Goal: Task Accomplishment & Management: Manage account settings

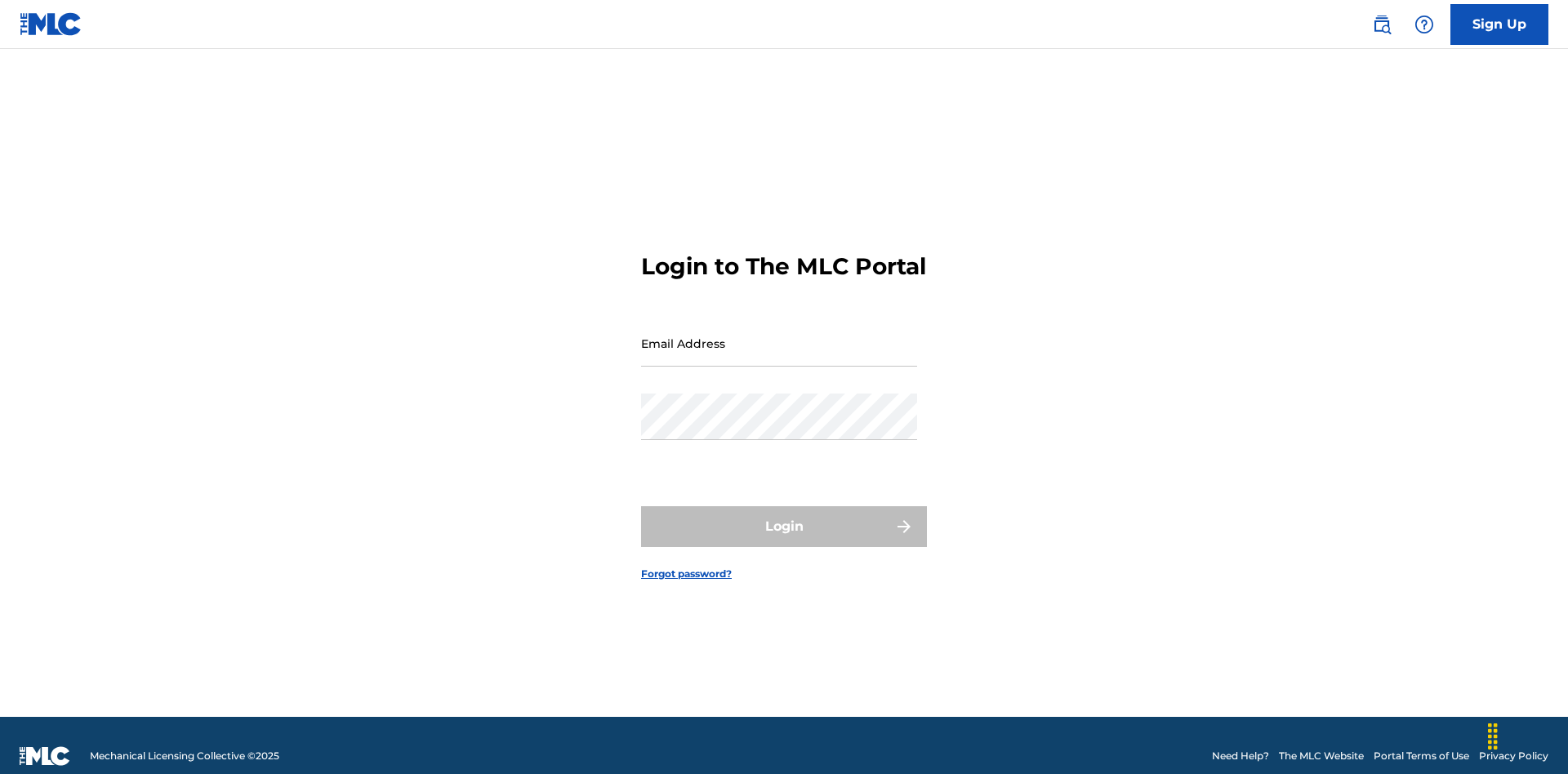
scroll to position [21, 0]
click at [779, 336] on input "Email Address" at bounding box center [779, 343] width 276 height 47
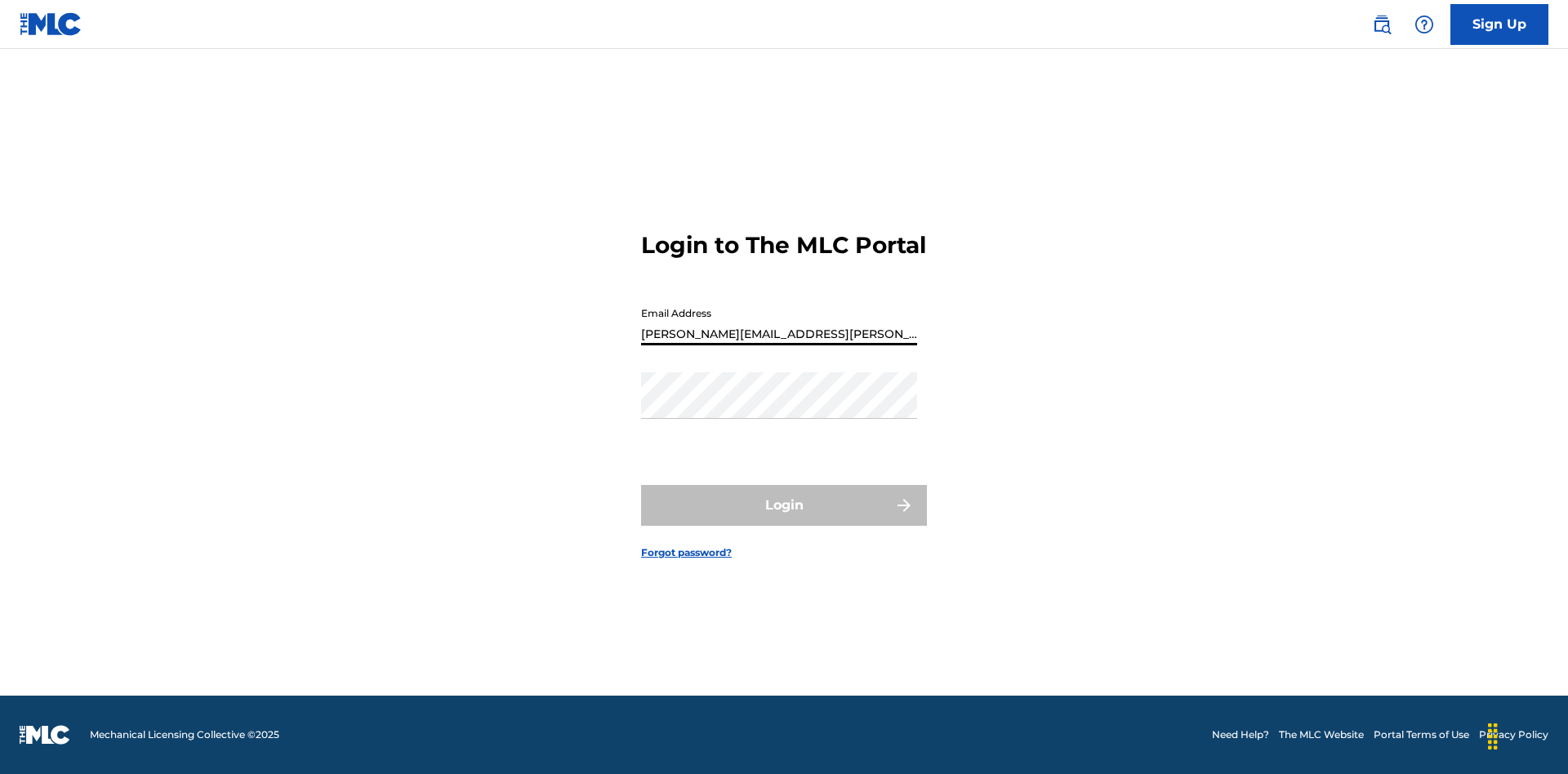
type input "Krystal.Ribble@themlc.com"
click at [784, 519] on button "Login" at bounding box center [784, 505] width 286 height 41
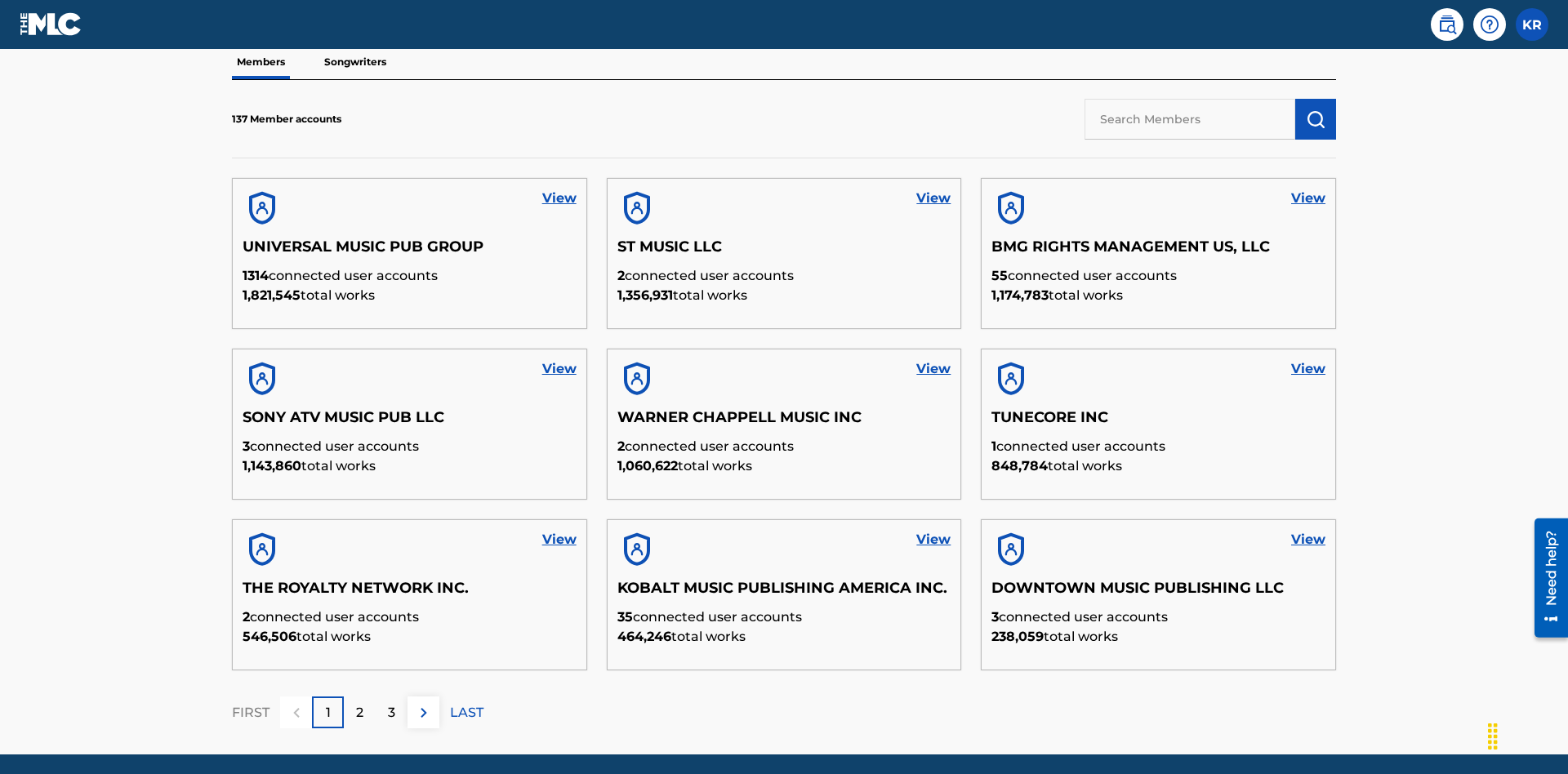
click at [1190, 118] on input "text" at bounding box center [1190, 119] width 211 height 41
type input "King McTesterson"
click at [1315, 110] on img "submit" at bounding box center [1314, 119] width 19 height 19
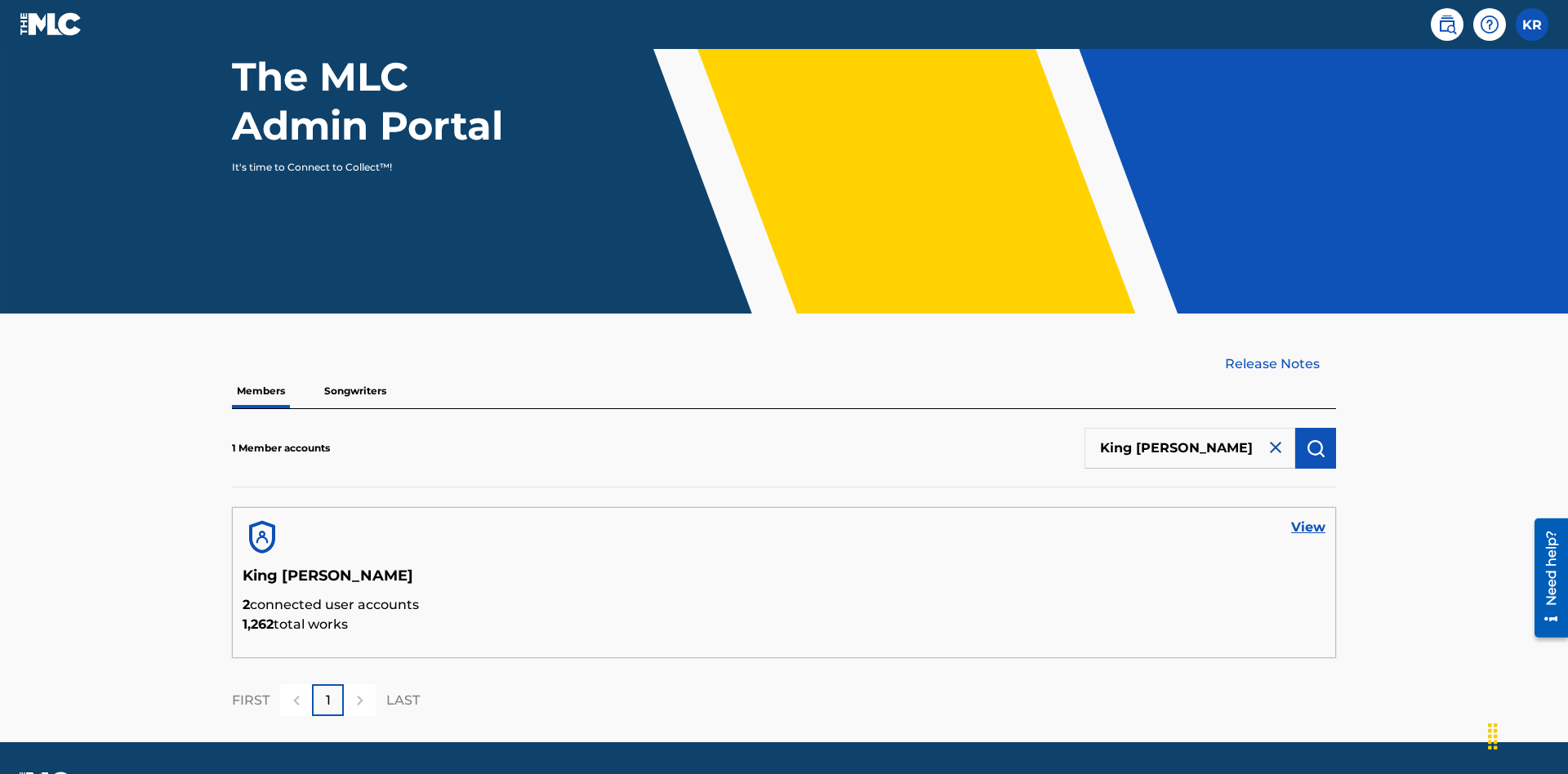
click at [1308, 518] on link "View" at bounding box center [1307, 527] width 34 height 19
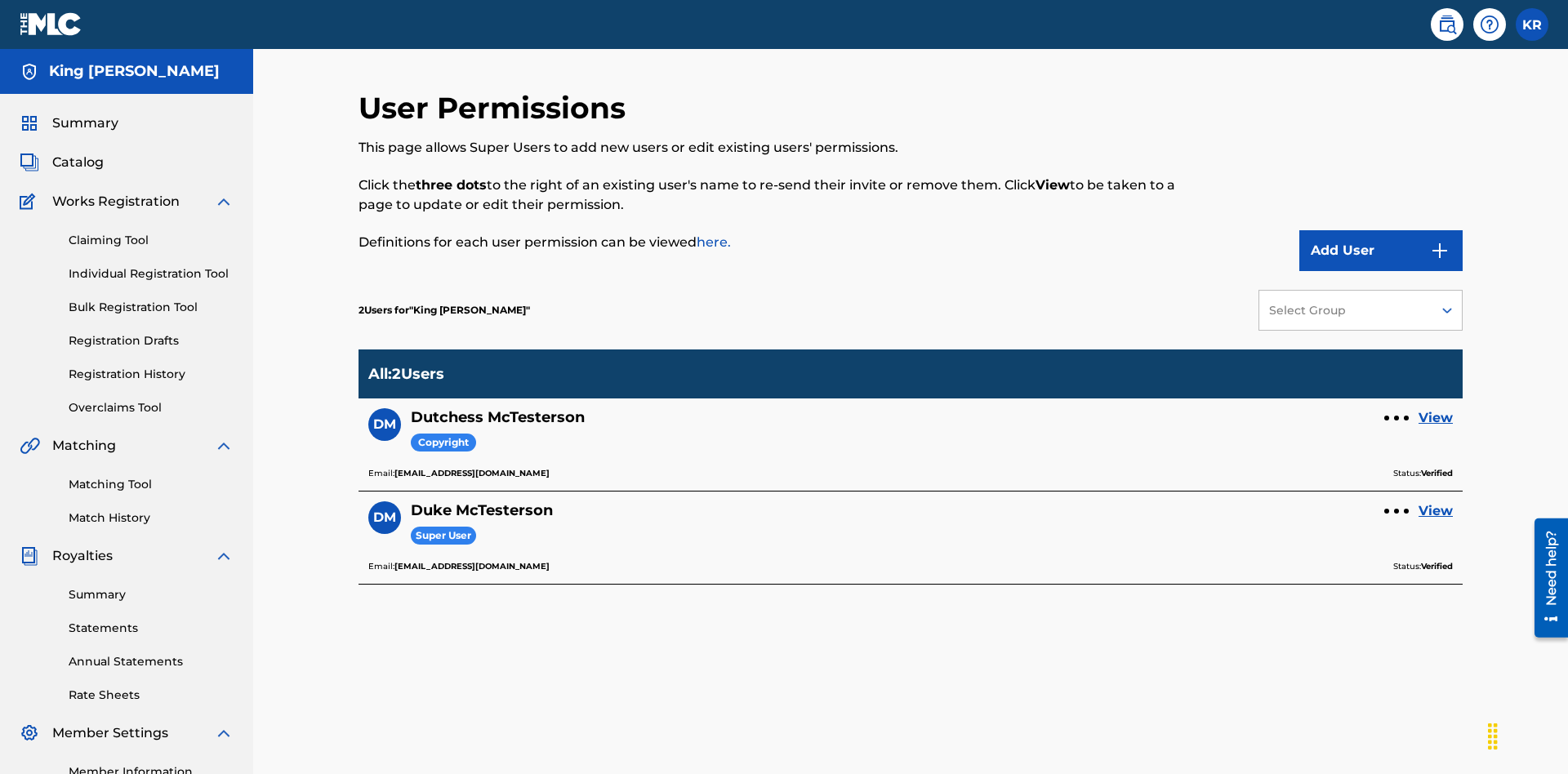
click at [1396, 415] on div at bounding box center [1396, 417] width 5 height 5
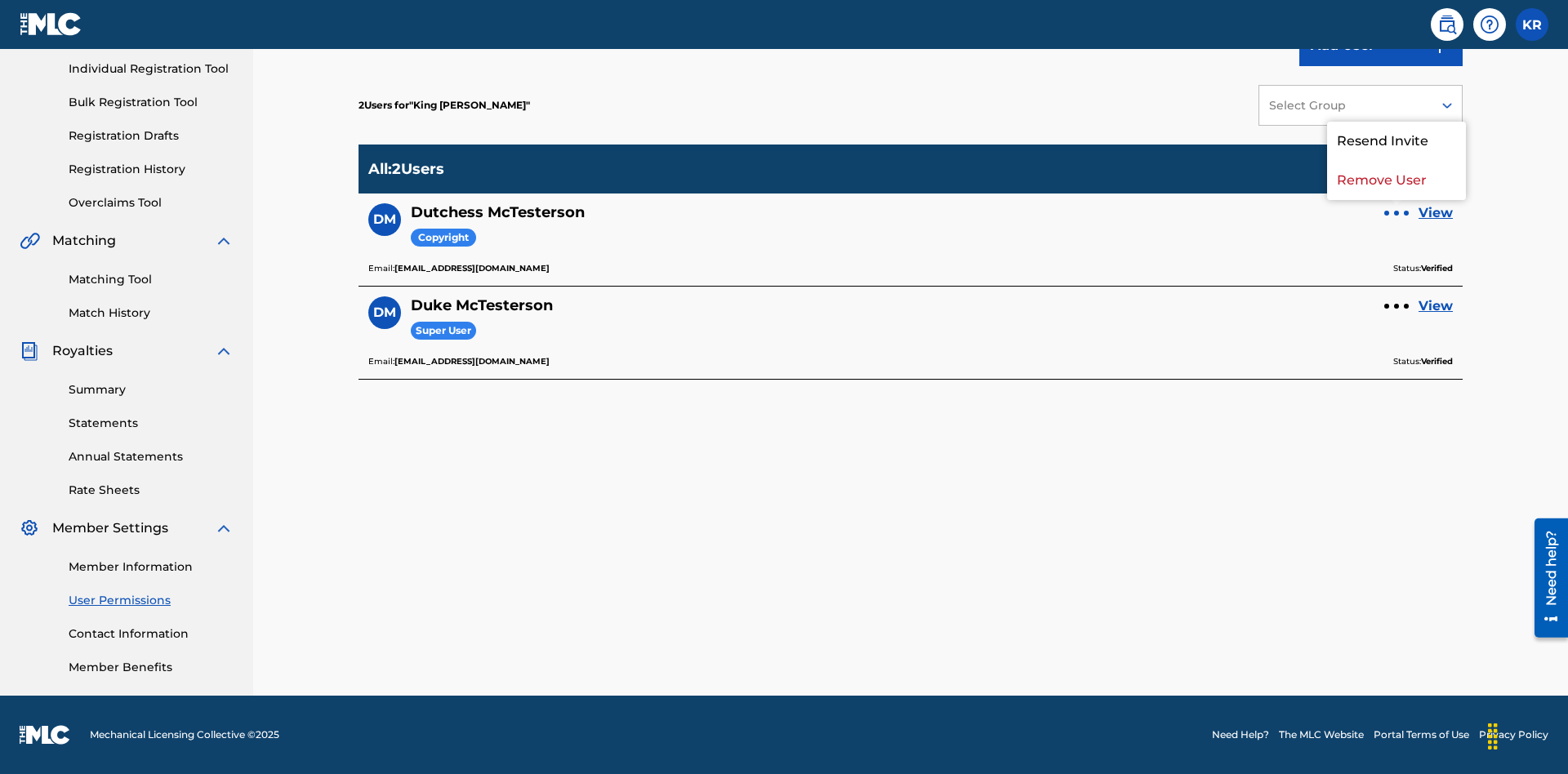
click at [1396, 180] on p "Remove User" at bounding box center [1397, 180] width 139 height 39
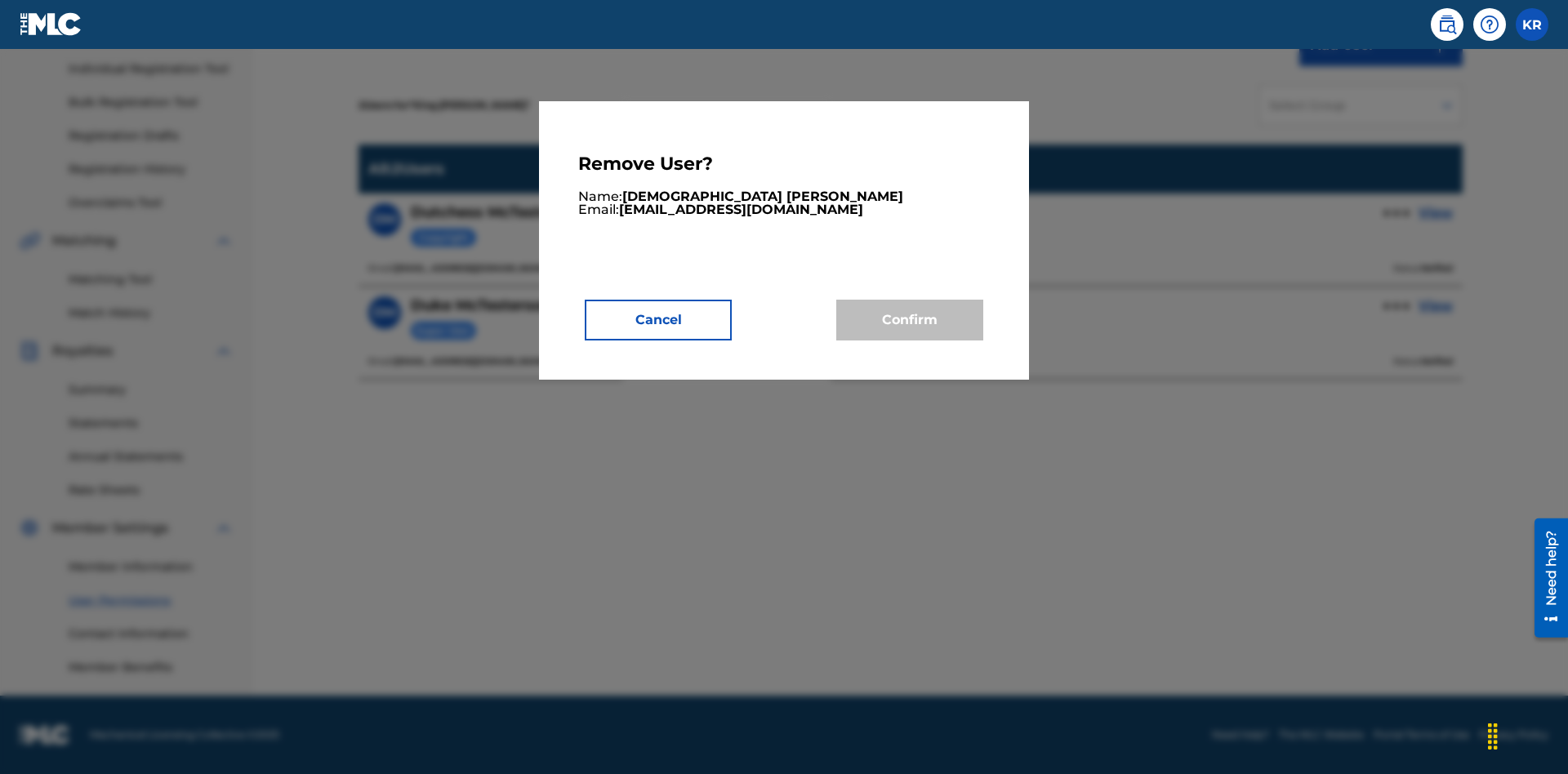
click at [658, 319] on button "Cancel" at bounding box center [658, 319] width 147 height 41
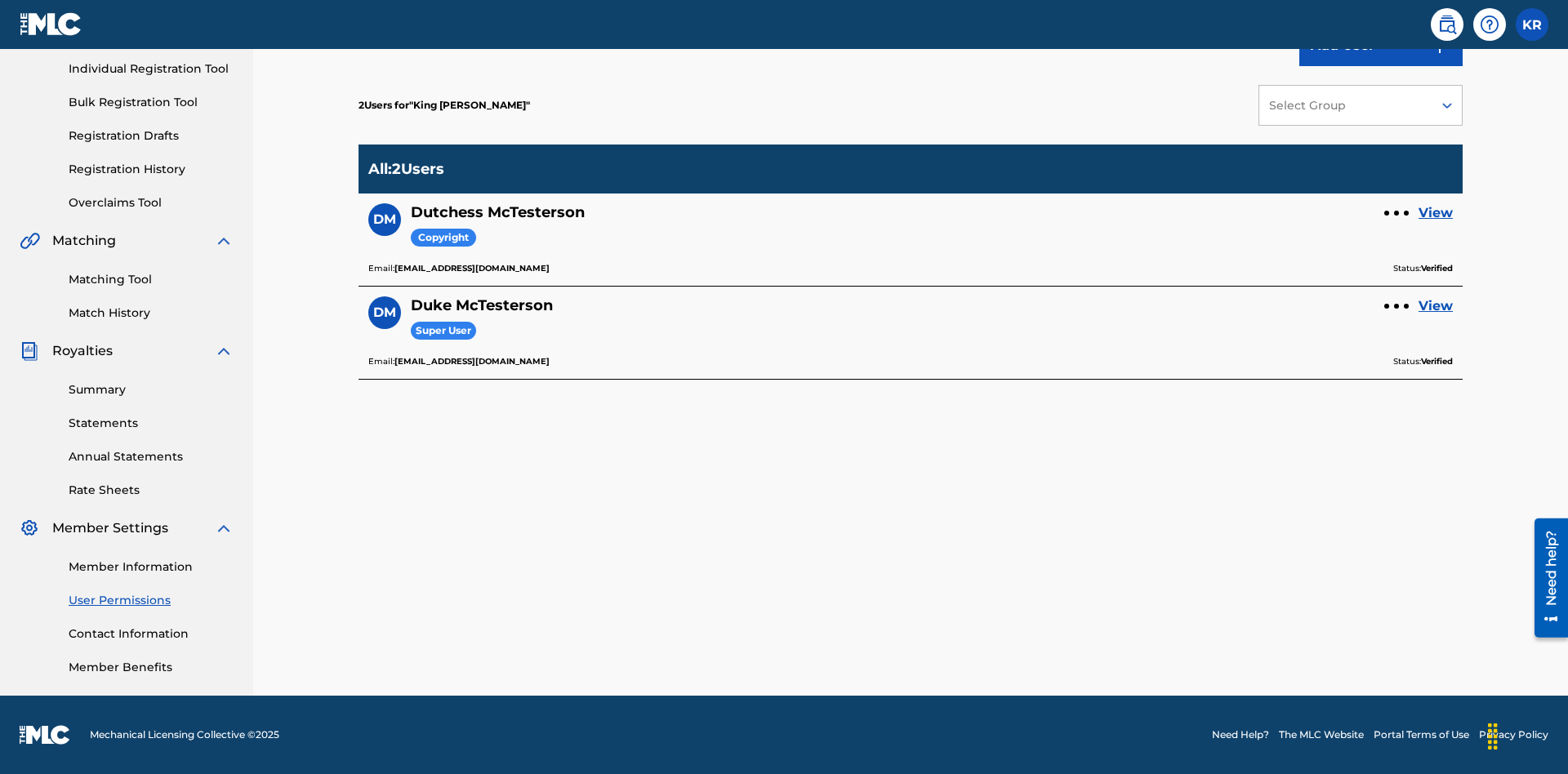
click at [1435, 213] on link "View" at bounding box center [1435, 212] width 34 height 19
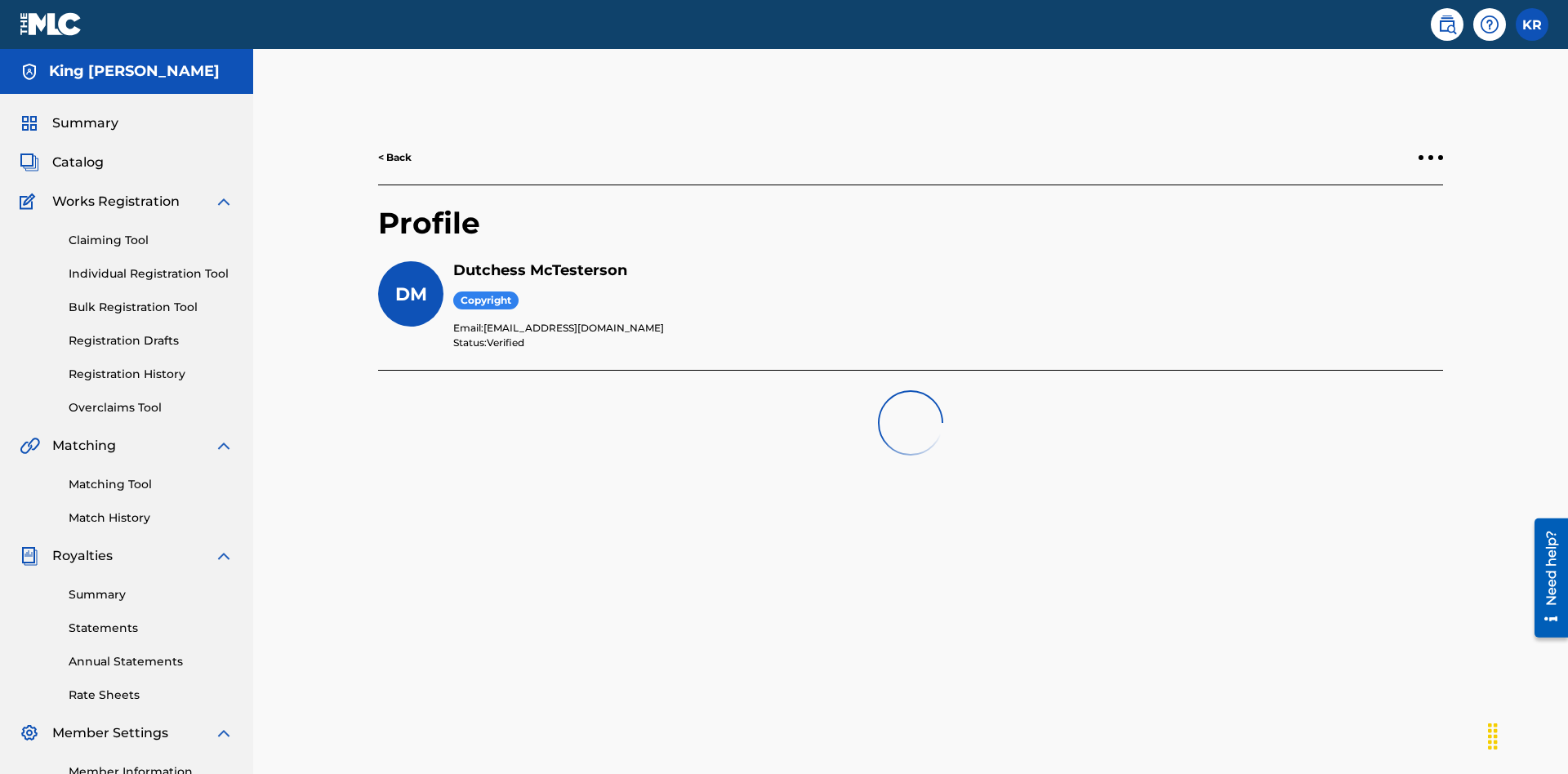
click at [1431, 155] on div at bounding box center [1430, 156] width 5 height 5
